Goal: Information Seeking & Learning: Learn about a topic

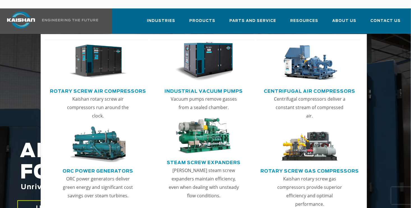
click at [99, 86] on link "Rotary Screw Air Compressors" at bounding box center [98, 90] width 96 height 8
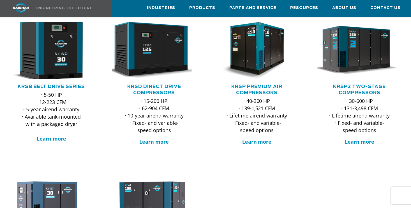
scroll to position [109, 0]
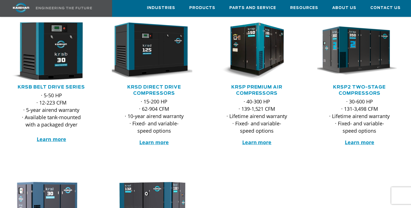
click at [59, 45] on img at bounding box center [47, 51] width 93 height 63
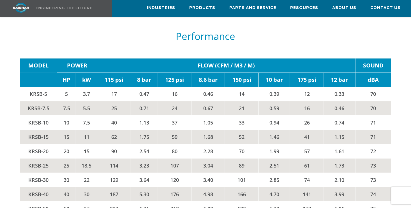
scroll to position [828, 0]
